Goal: Check status: Check status

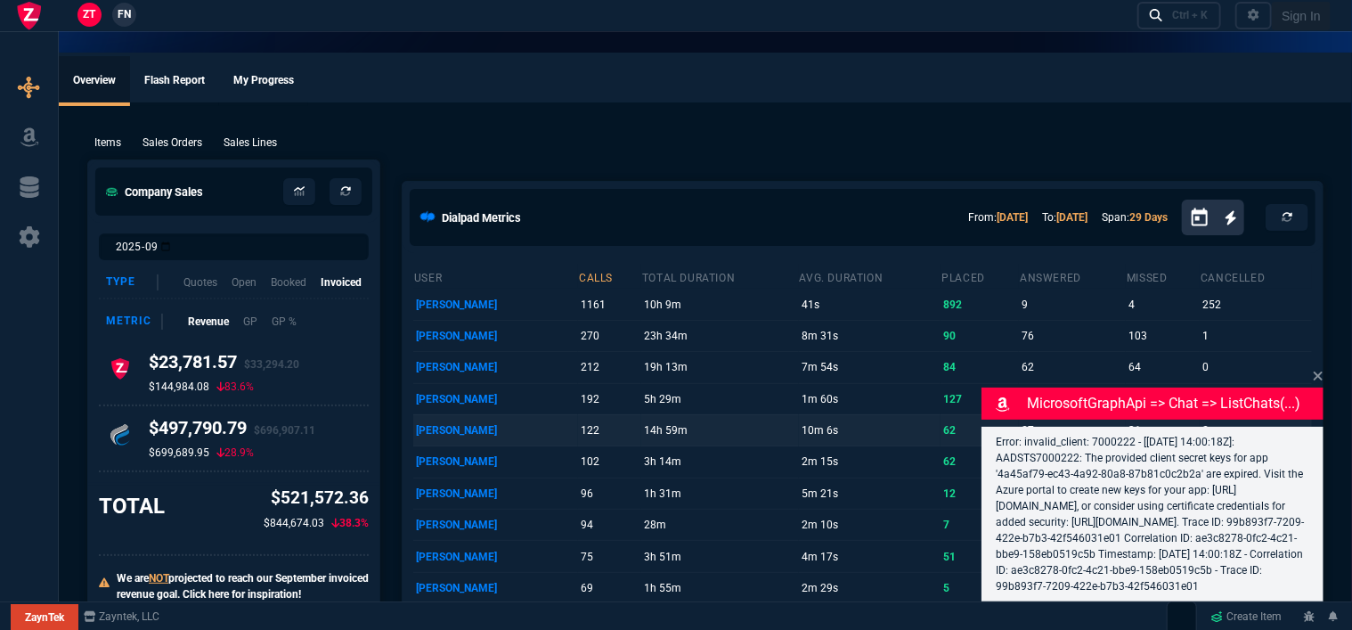
select select "12: [PERSON_NAME]"
